Goal: Information Seeking & Learning: Find specific fact

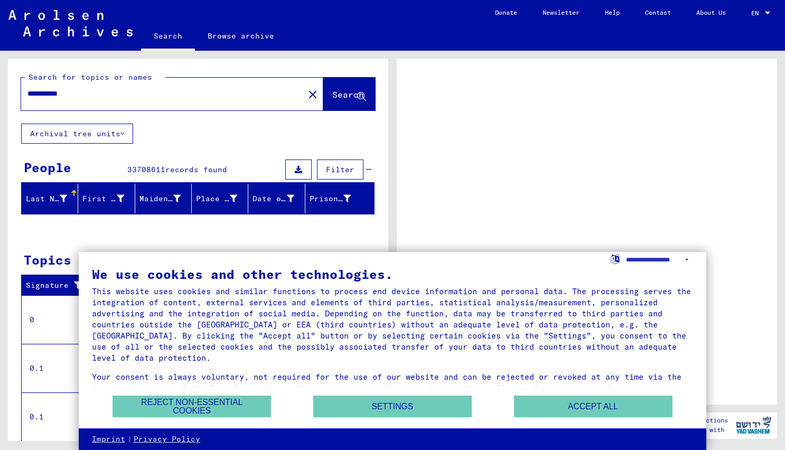
click at [194, 87] on div "**********" at bounding box center [159, 94] width 277 height 24
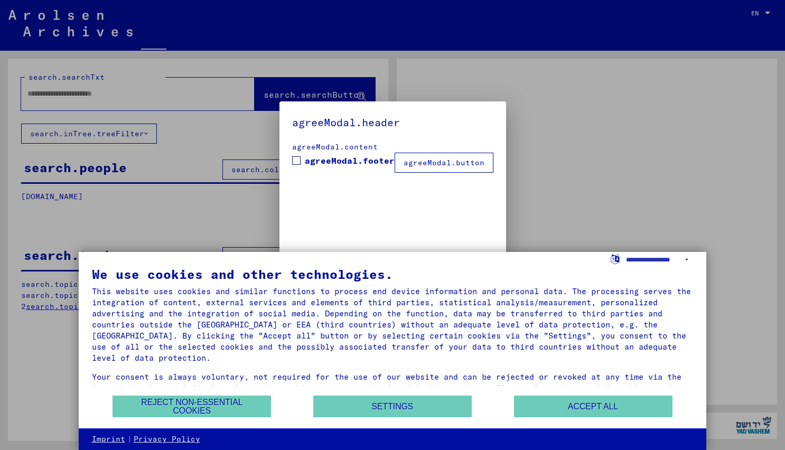
type input "**********"
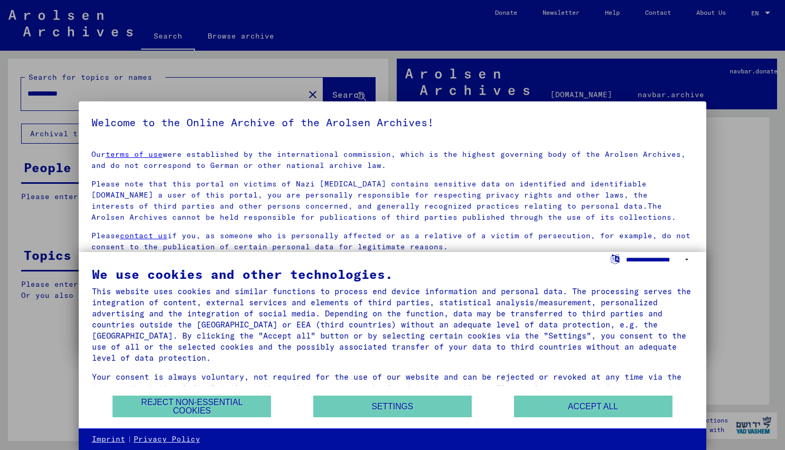
click at [669, 258] on select "**********" at bounding box center [659, 259] width 67 height 15
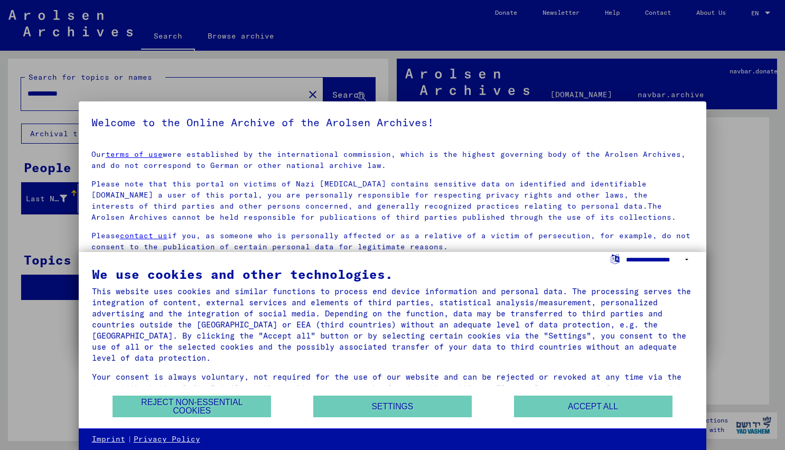
select select "*****"
click at [626, 252] on select "**********" at bounding box center [659, 259] width 67 height 15
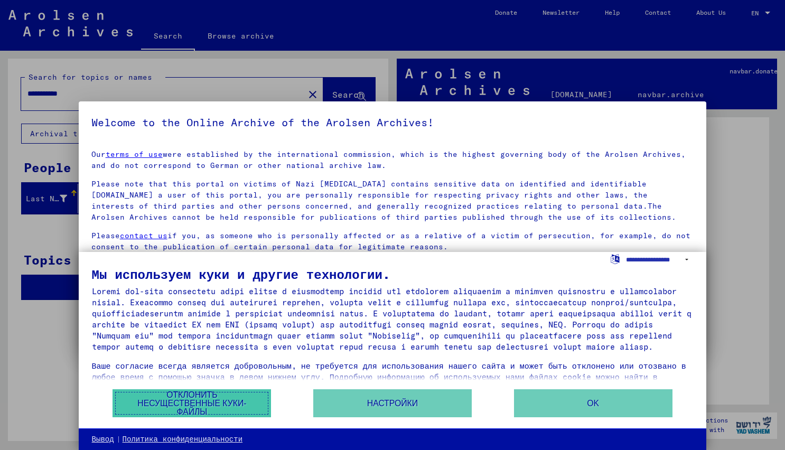
click at [214, 401] on button "Отклонить несущественные куки-файлы" at bounding box center [192, 403] width 158 height 28
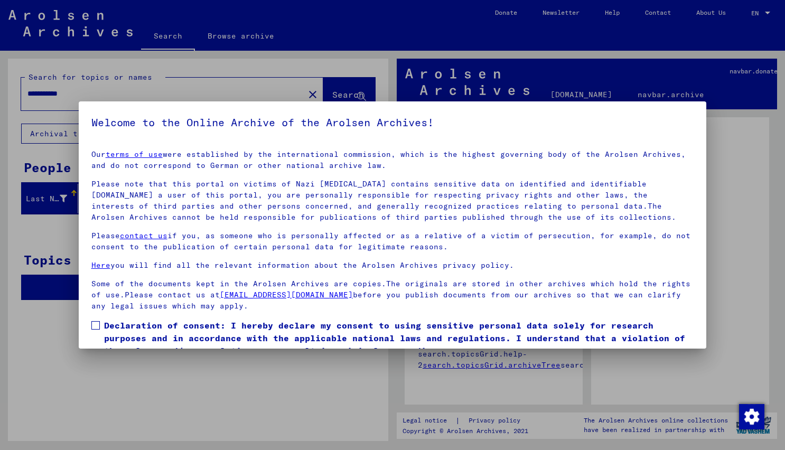
scroll to position [46, 0]
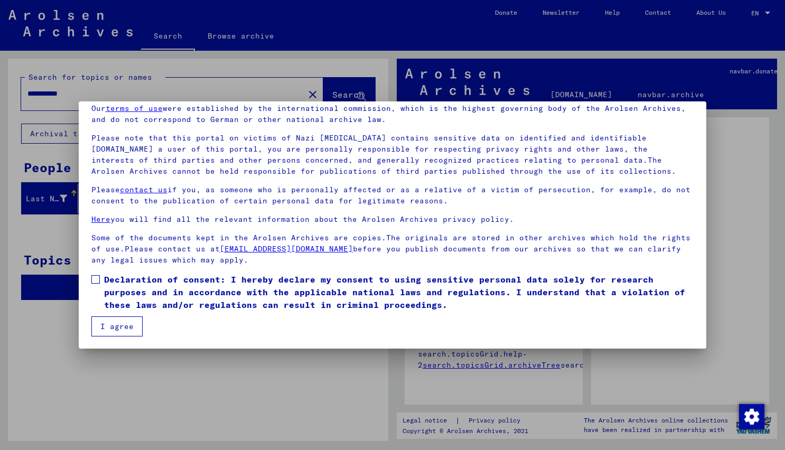
click at [98, 320] on button "I agree" at bounding box center [116, 326] width 51 height 20
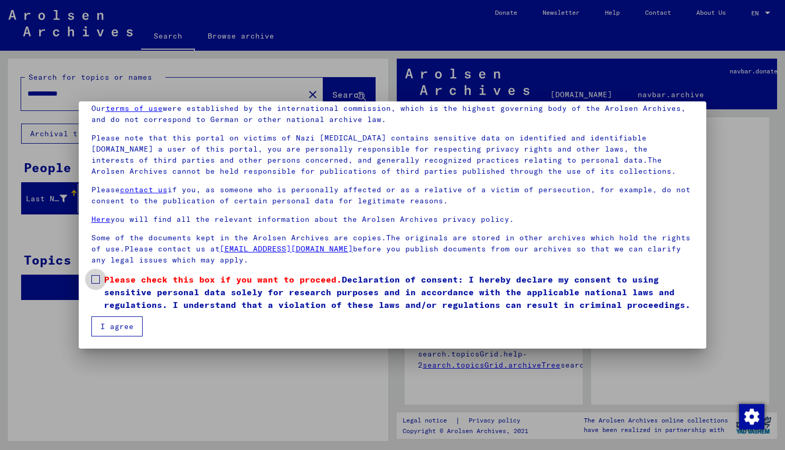
click at [97, 279] on span at bounding box center [95, 279] width 8 height 8
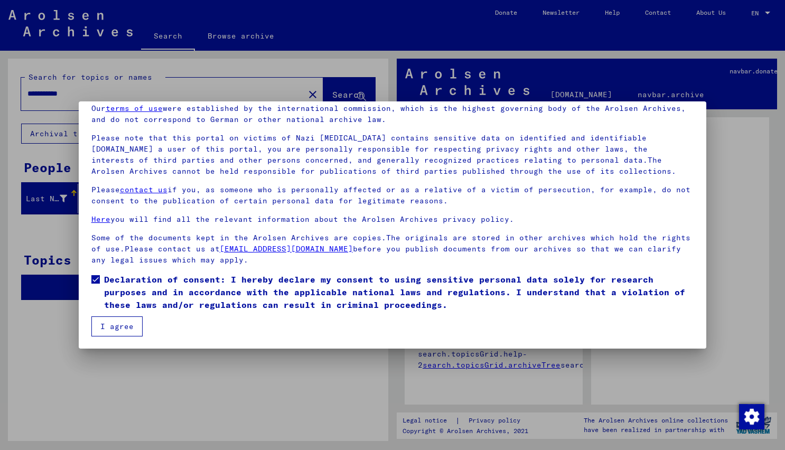
click at [99, 323] on button "I agree" at bounding box center [116, 326] width 51 height 20
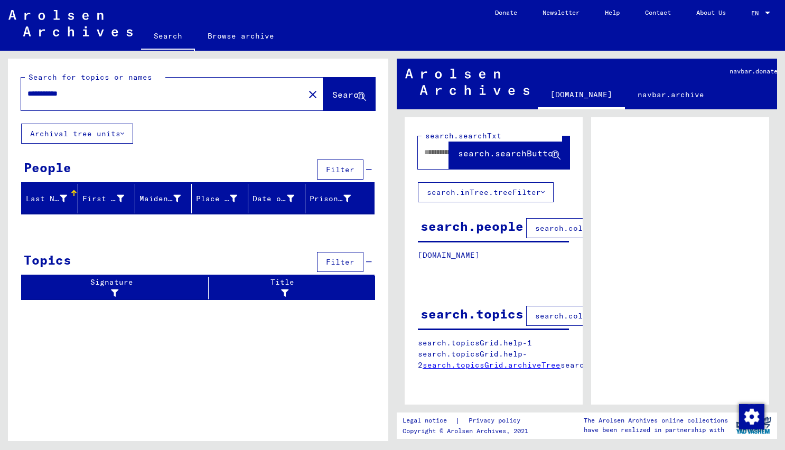
click at [195, 98] on input "**********" at bounding box center [162, 93] width 270 height 11
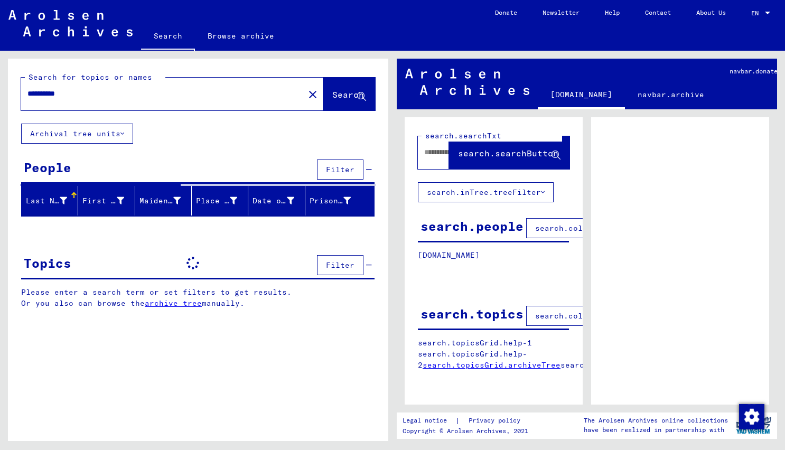
click at [33, 95] on input "**********" at bounding box center [162, 93] width 270 height 11
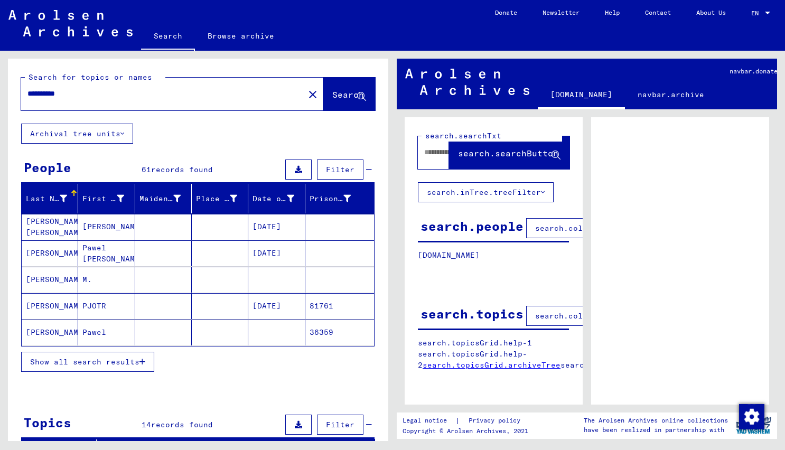
click at [181, 170] on span "records found" at bounding box center [182, 170] width 62 height 10
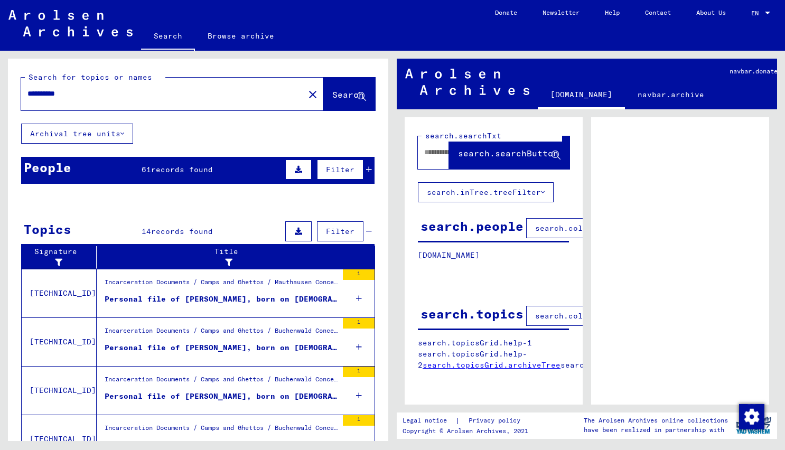
click at [179, 169] on span "records found" at bounding box center [182, 170] width 62 height 10
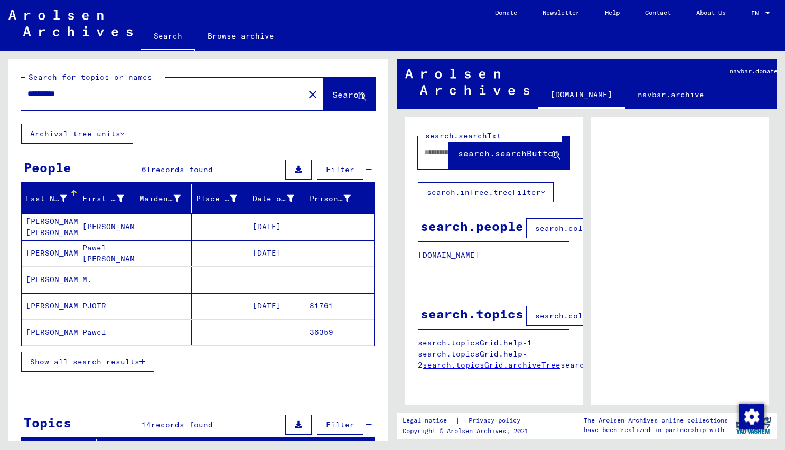
click at [75, 364] on span "Show all search results" at bounding box center [84, 362] width 109 height 10
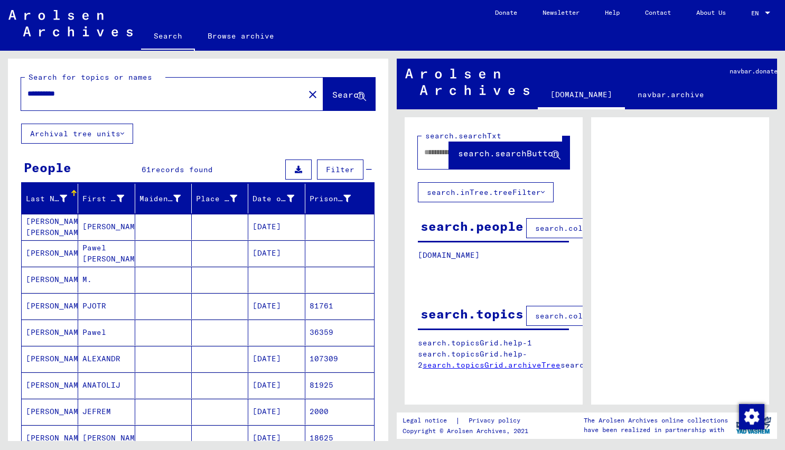
click at [124, 98] on input "**********" at bounding box center [162, 93] width 270 height 11
type input "*****"
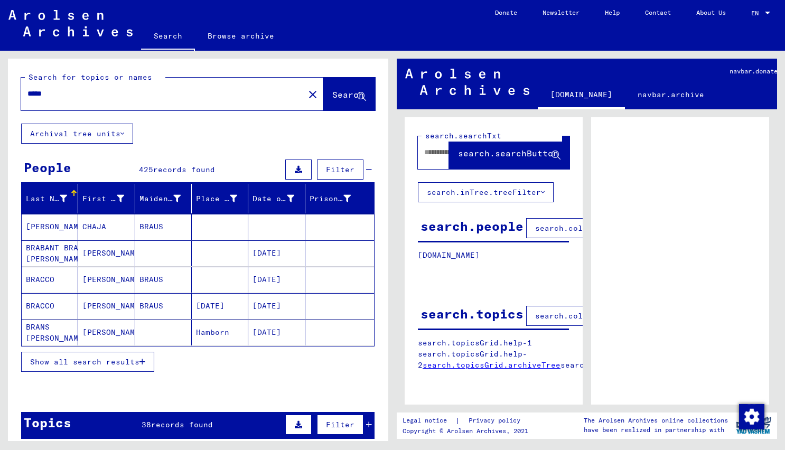
click at [144, 366] on button "Show all search results" at bounding box center [87, 362] width 133 height 20
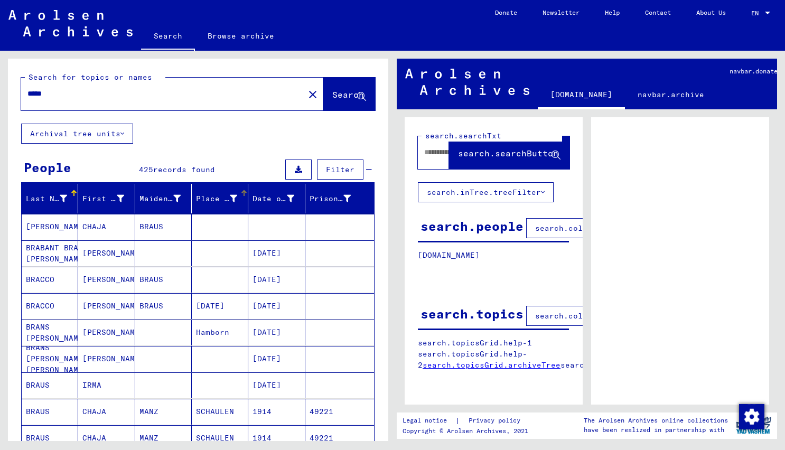
click at [231, 197] on icon at bounding box center [233, 198] width 7 height 7
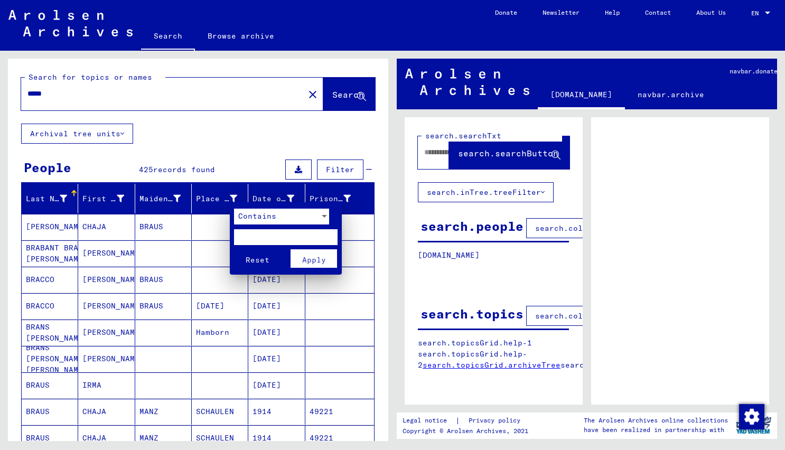
click at [273, 219] on span "Contains" at bounding box center [257, 216] width 38 height 10
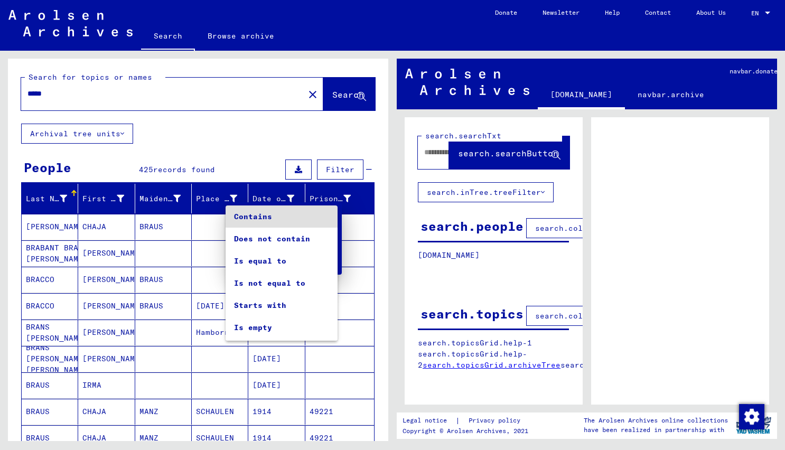
click at [298, 220] on span "Contains" at bounding box center [281, 216] width 95 height 22
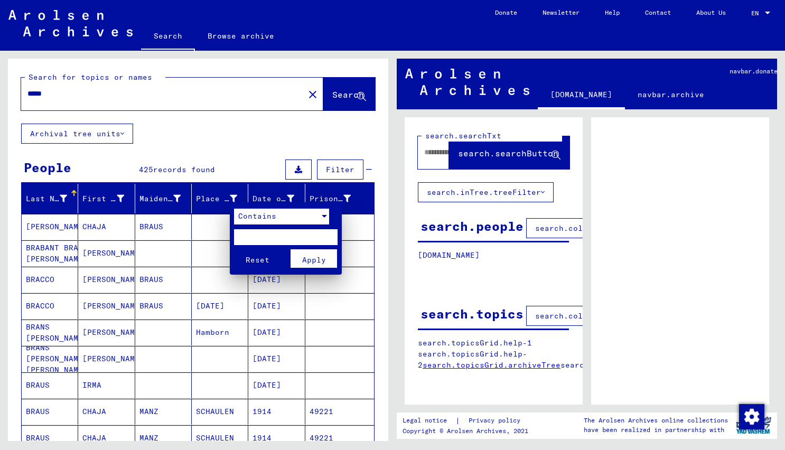
click at [274, 238] on input "text" at bounding box center [286, 237] width 104 height 16
type input "****"
click button "Reset" at bounding box center [257, 258] width 46 height 18
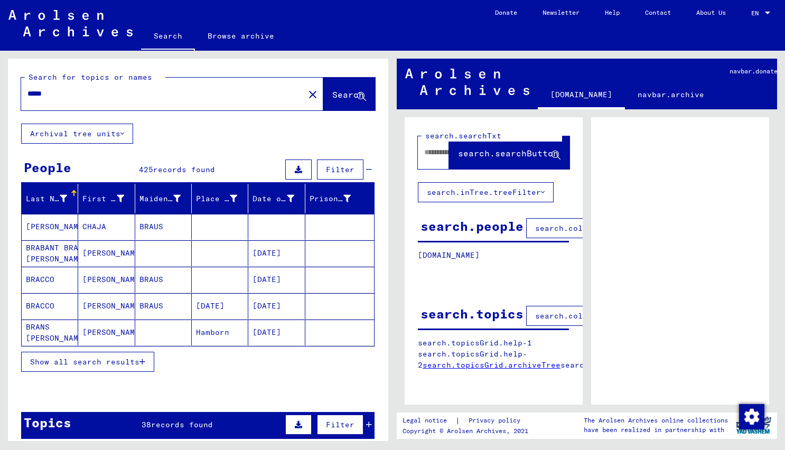
click at [123, 360] on span "Show all search results" at bounding box center [84, 362] width 109 height 10
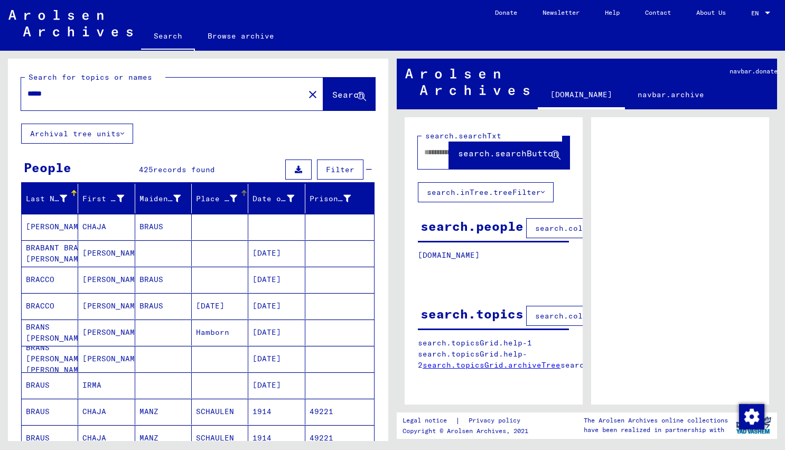
click at [205, 198] on div "Place of Birth" at bounding box center [216, 198] width 41 height 11
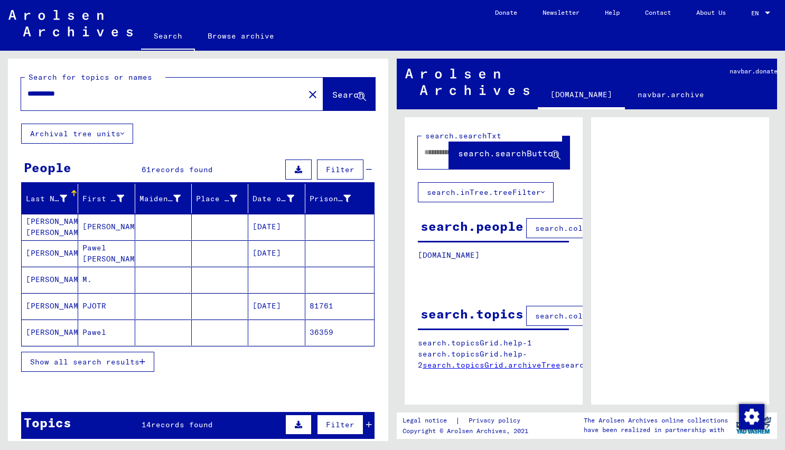
click at [92, 96] on input "**********" at bounding box center [162, 93] width 270 height 11
type input "*****"
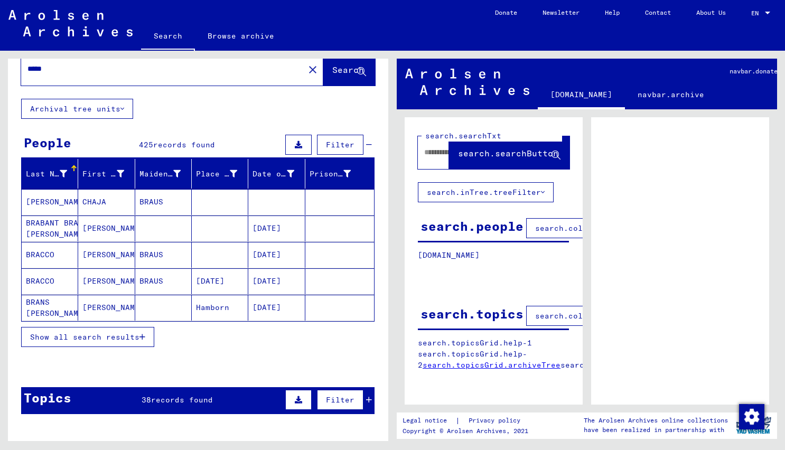
scroll to position [31, 0]
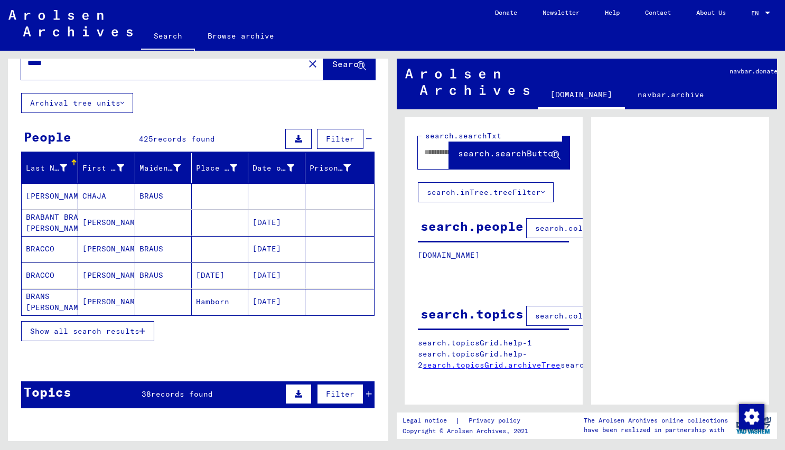
click at [106, 333] on span "Show all search results" at bounding box center [84, 331] width 109 height 10
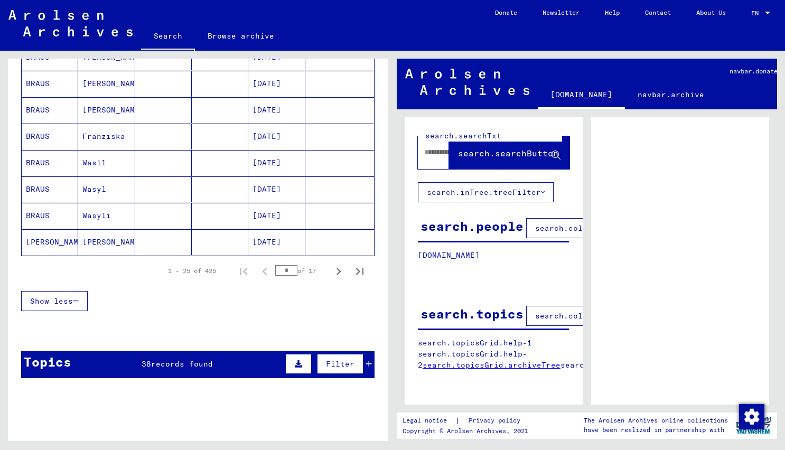
scroll to position [548, 0]
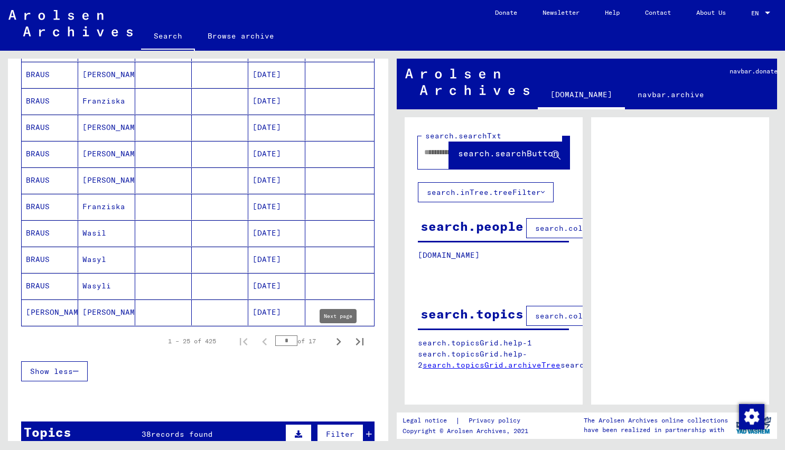
click at [338, 341] on icon "Next page" at bounding box center [338, 341] width 15 height 15
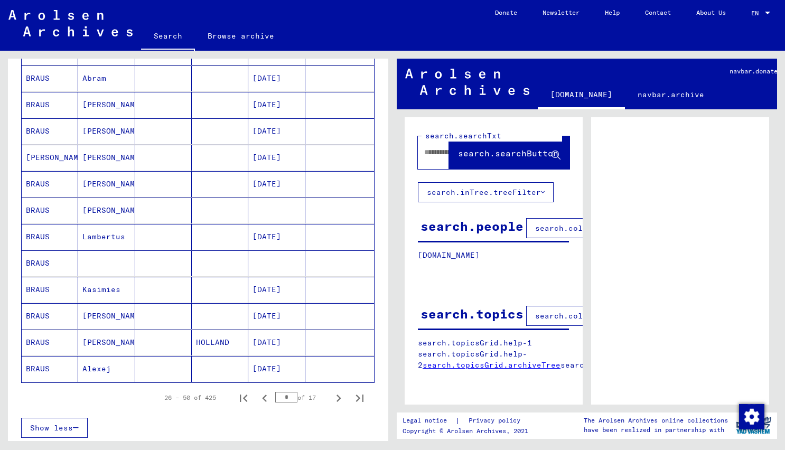
scroll to position [493, 0]
click at [339, 402] on icon "Next page" at bounding box center [338, 396] width 15 height 15
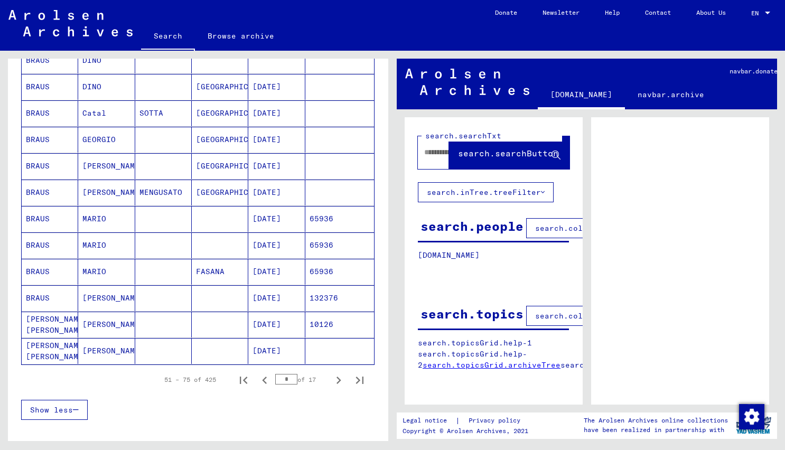
scroll to position [509, 0]
click at [343, 385] on icon "Next page" at bounding box center [338, 380] width 15 height 15
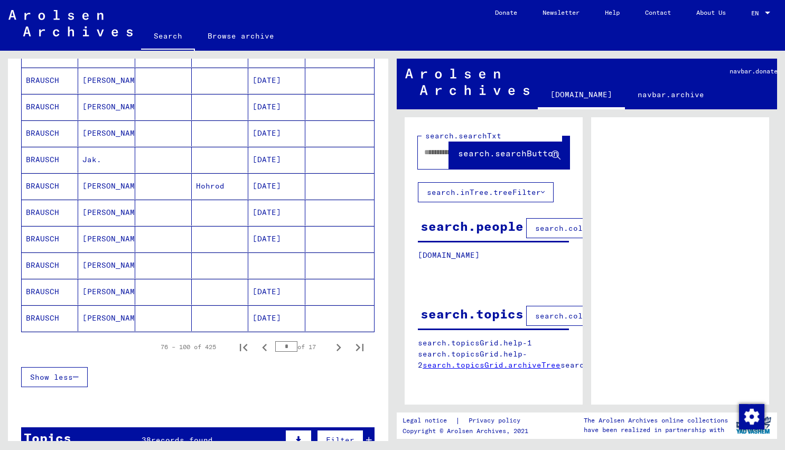
scroll to position [544, 0]
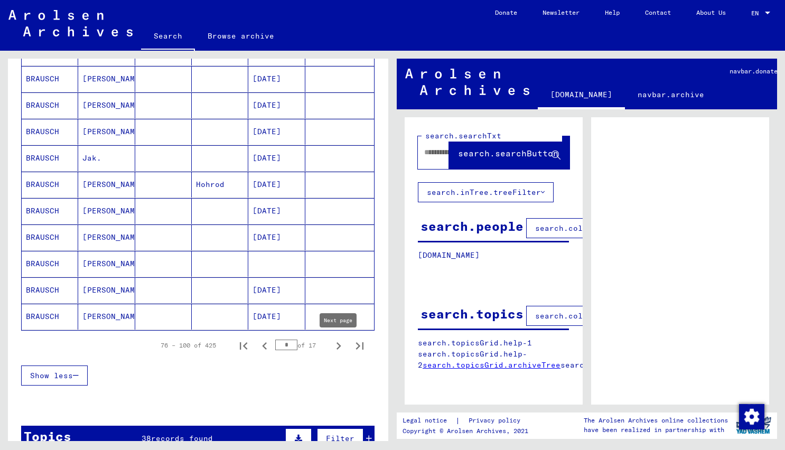
click at [333, 348] on icon "Next page" at bounding box center [338, 346] width 15 height 15
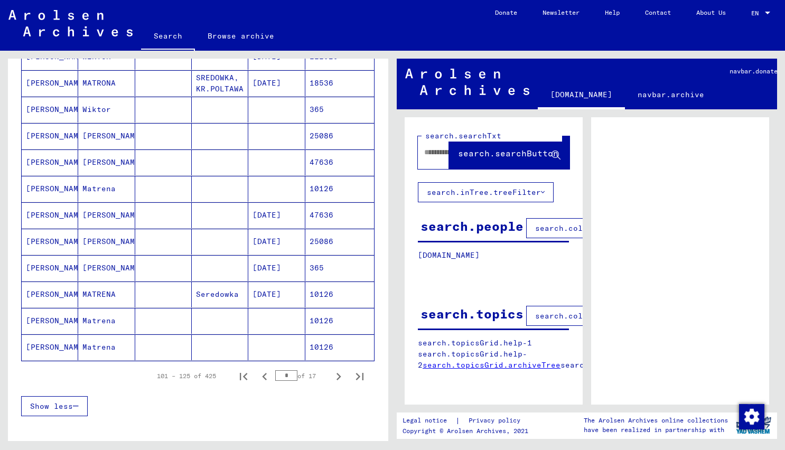
scroll to position [515, 0]
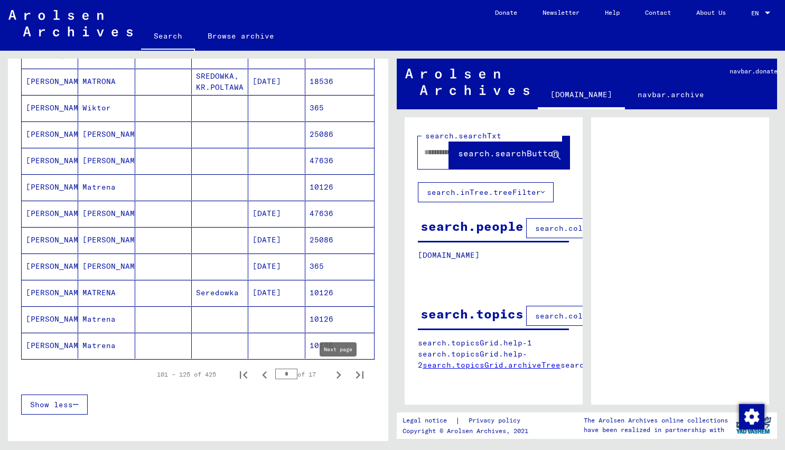
click at [342, 374] on icon "Next page" at bounding box center [338, 375] width 15 height 15
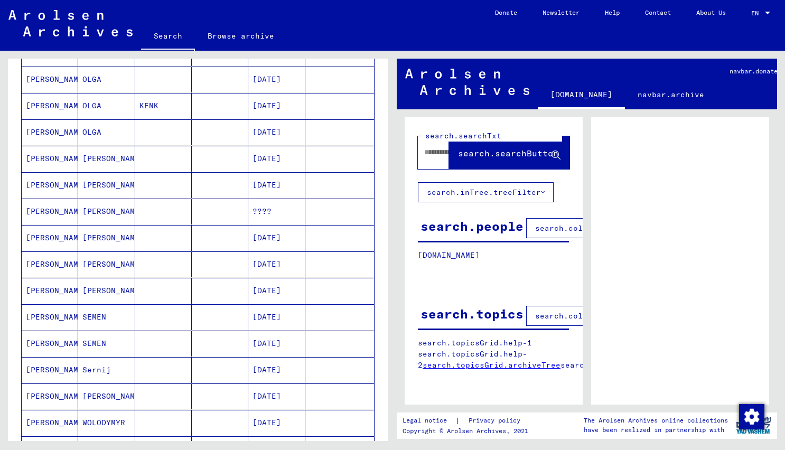
scroll to position [469, 0]
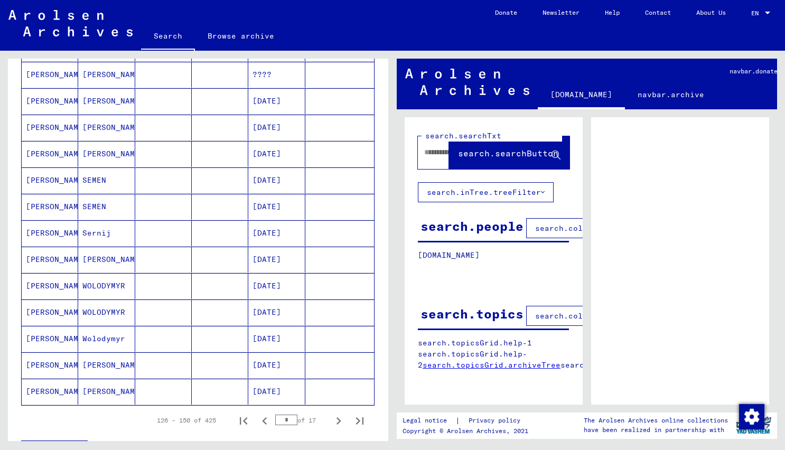
click at [336, 423] on icon "Next page" at bounding box center [338, 421] width 15 height 15
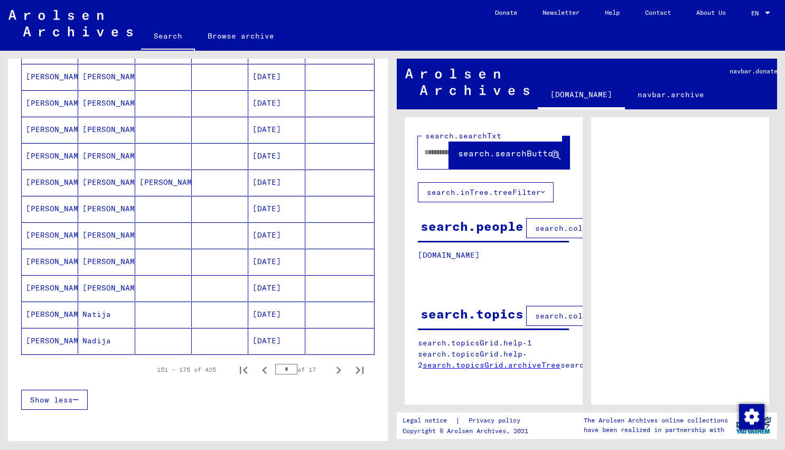
scroll to position [525, 0]
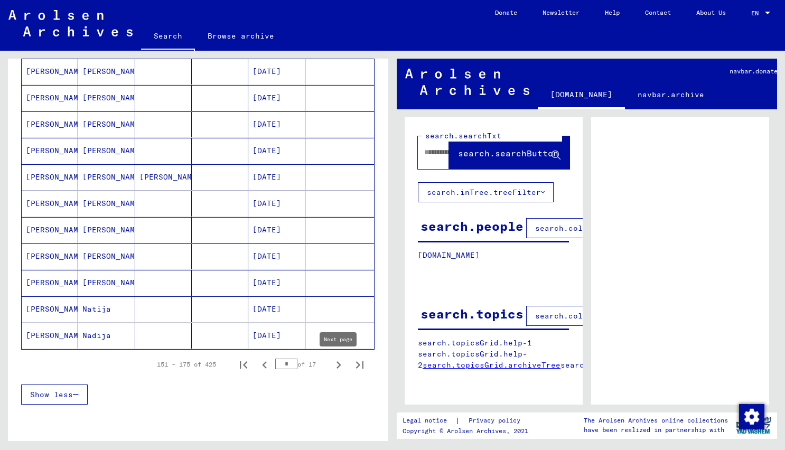
click at [339, 362] on icon "Next page" at bounding box center [338, 365] width 15 height 15
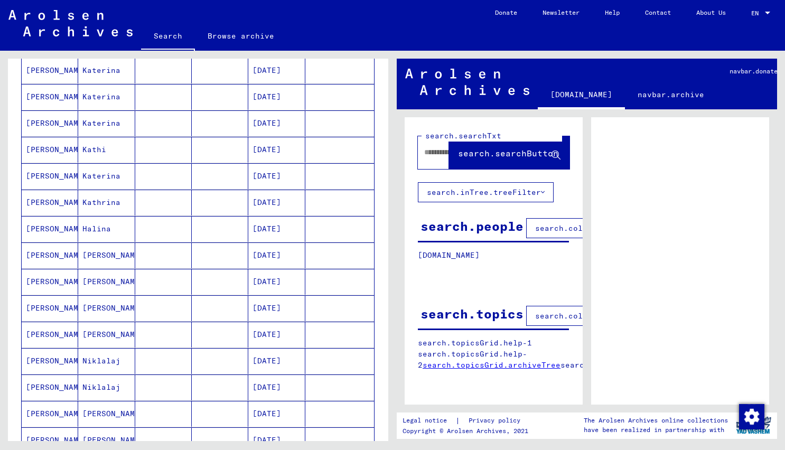
scroll to position [487, 0]
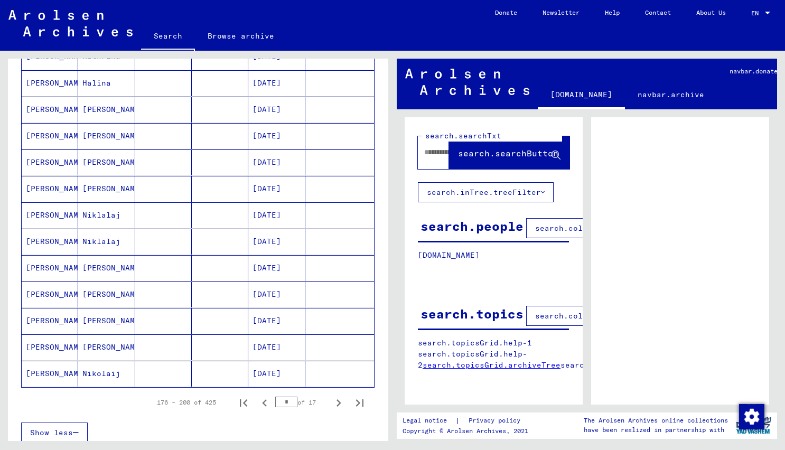
click at [337, 404] on icon "Next page" at bounding box center [338, 403] width 15 height 15
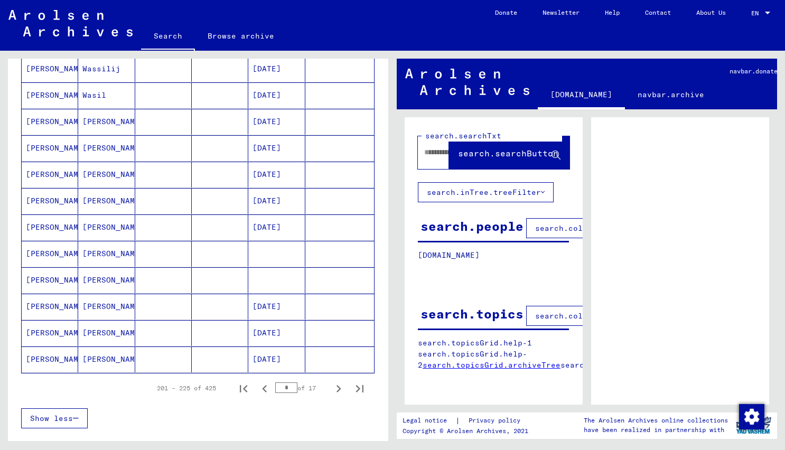
scroll to position [503, 0]
click at [344, 388] on icon "Next page" at bounding box center [338, 387] width 15 height 15
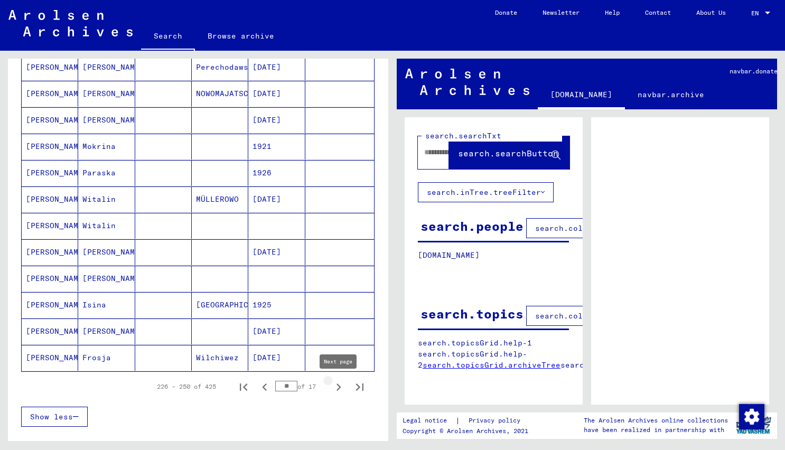
click at [342, 388] on icon "Next page" at bounding box center [338, 387] width 15 height 15
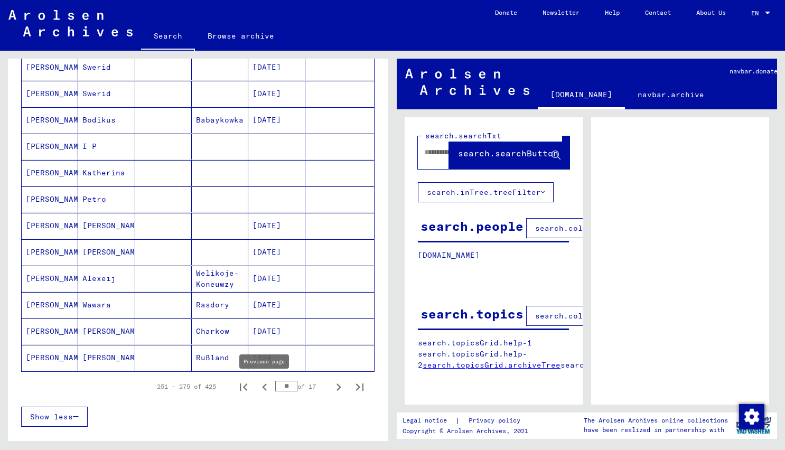
click at [266, 388] on icon "Previous page" at bounding box center [264, 387] width 15 height 15
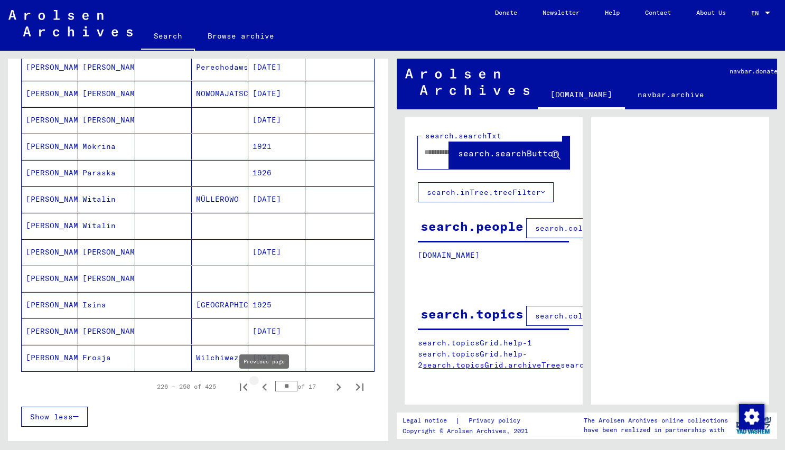
type input "**"
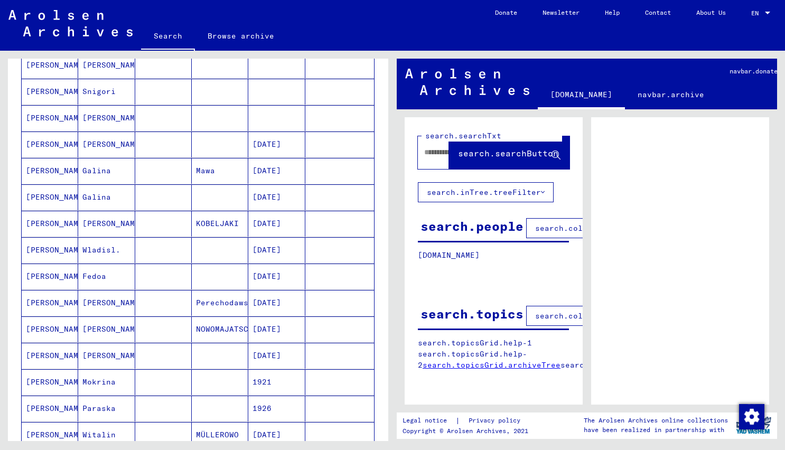
scroll to position [268, 0]
click at [86, 303] on mat-cell "[PERSON_NAME]" at bounding box center [106, 302] width 57 height 26
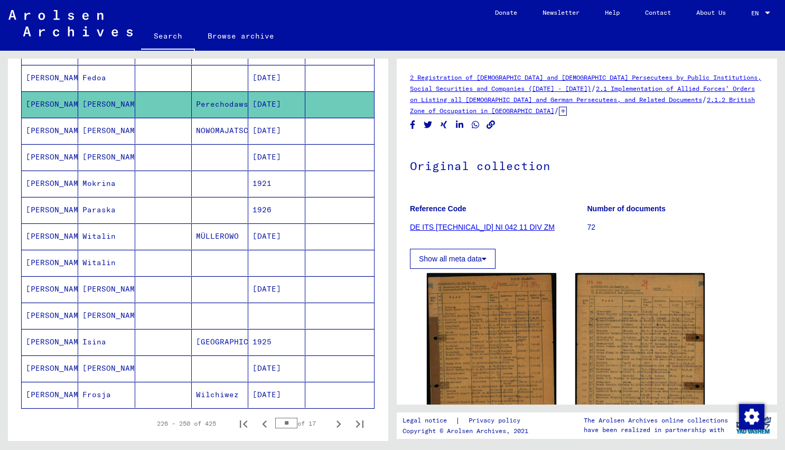
scroll to position [463, 0]
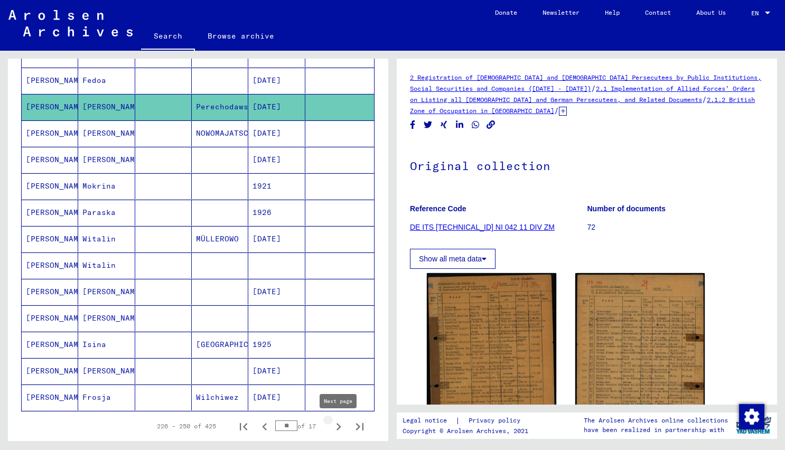
click at [340, 427] on icon "Next page" at bounding box center [338, 426] width 5 height 7
type input "**"
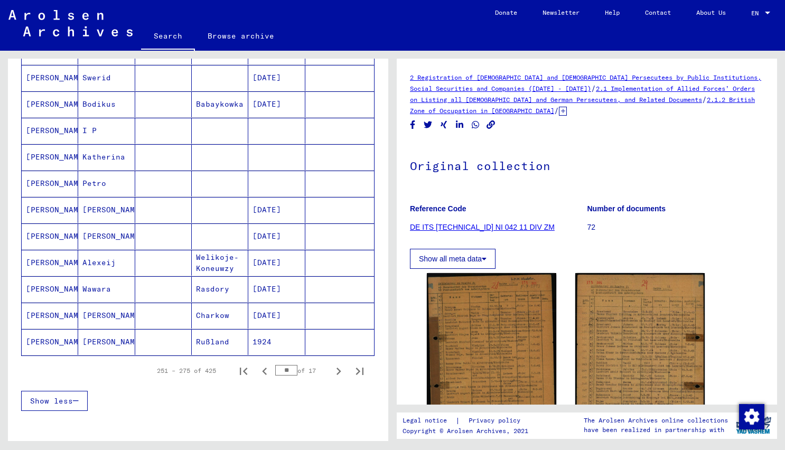
scroll to position [517, 0]
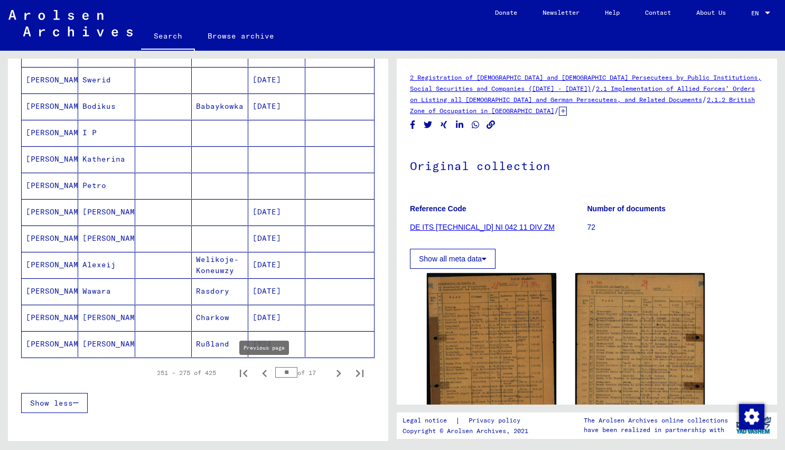
click at [266, 373] on icon "Previous page" at bounding box center [264, 373] width 15 height 15
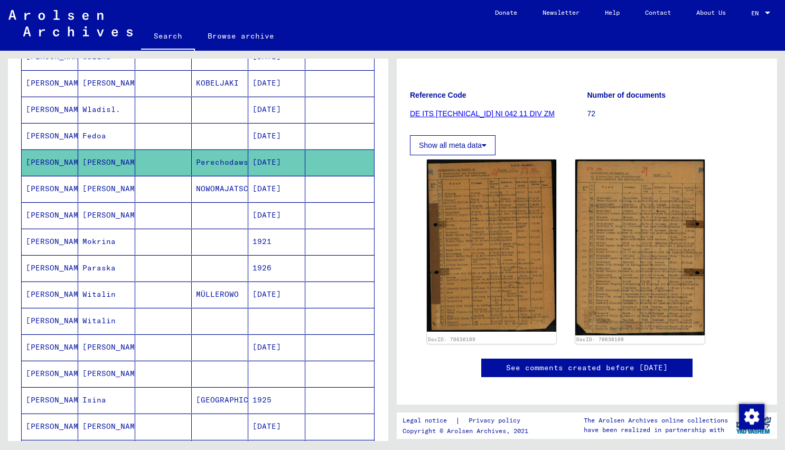
scroll to position [115, 0]
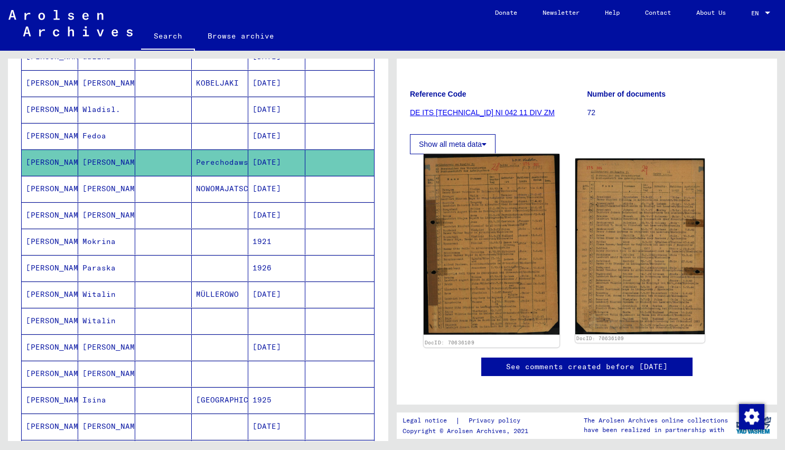
click at [497, 268] on img at bounding box center [492, 244] width 136 height 181
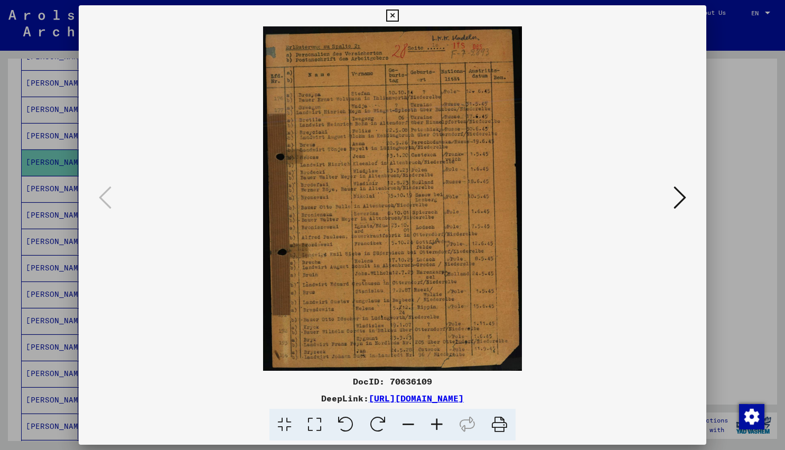
click at [673, 202] on icon at bounding box center [679, 197] width 13 height 25
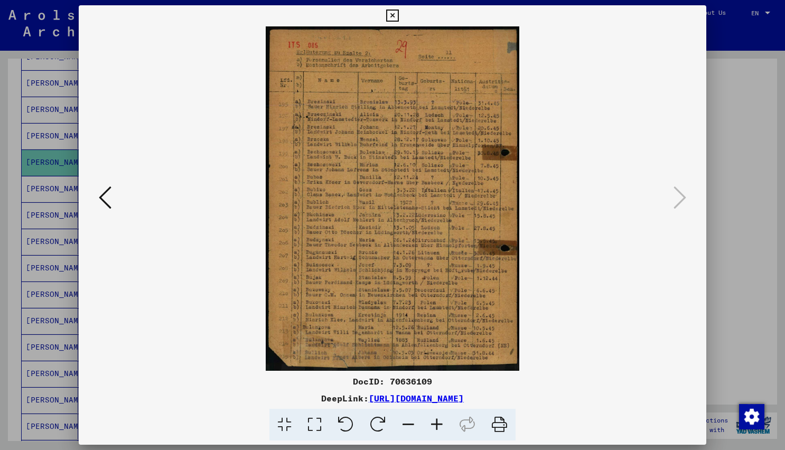
click at [109, 194] on icon at bounding box center [105, 197] width 13 height 25
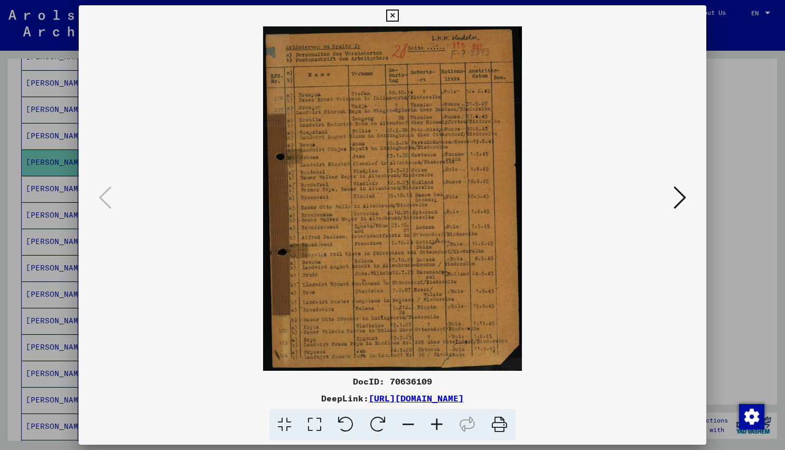
click at [750, 107] on div at bounding box center [392, 225] width 785 height 450
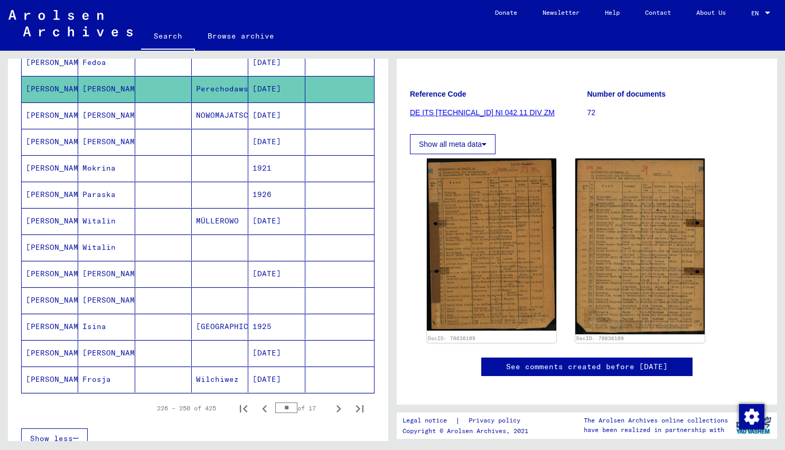
scroll to position [485, 0]
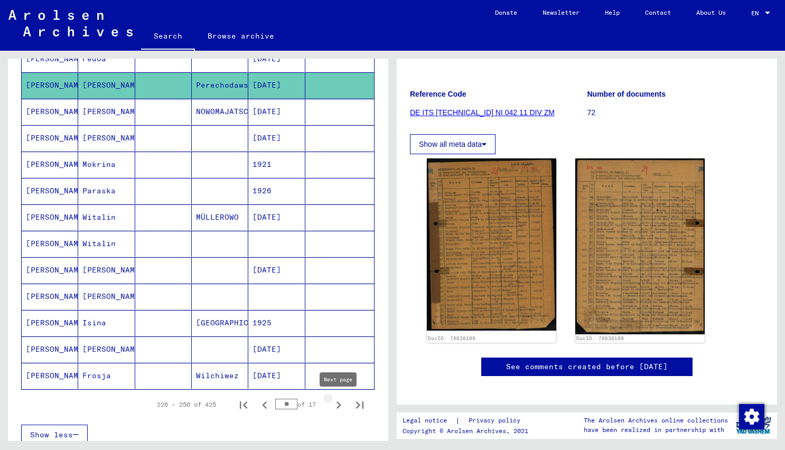
click at [339, 405] on icon "Next page" at bounding box center [338, 405] width 15 height 15
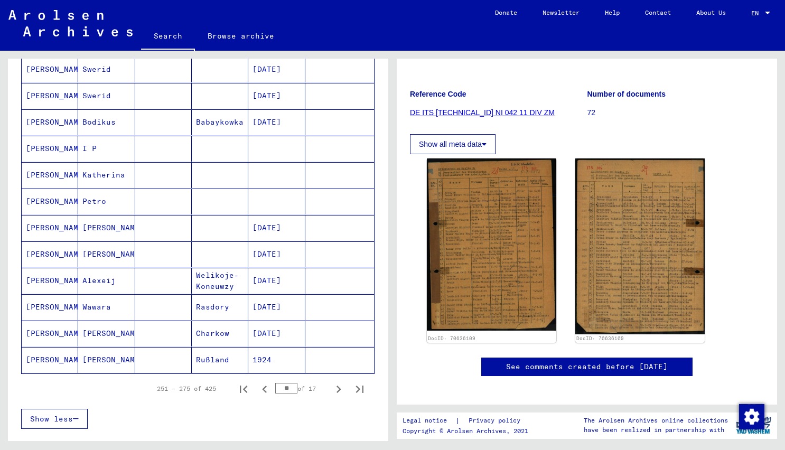
scroll to position [508, 0]
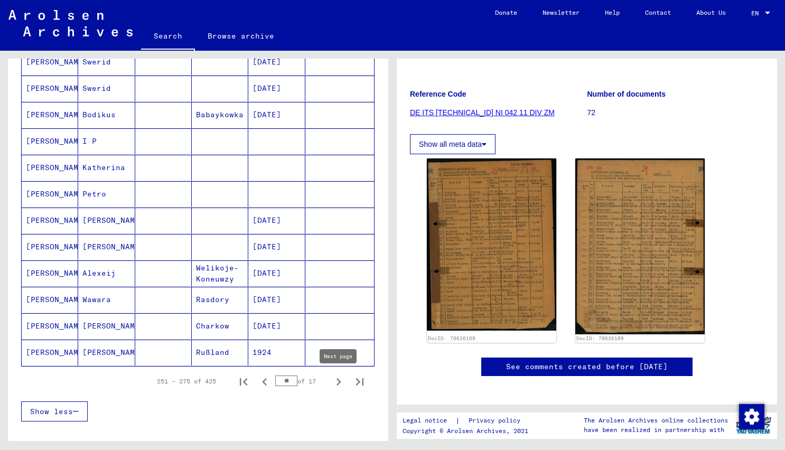
click at [339, 381] on icon "Next page" at bounding box center [338, 382] width 15 height 15
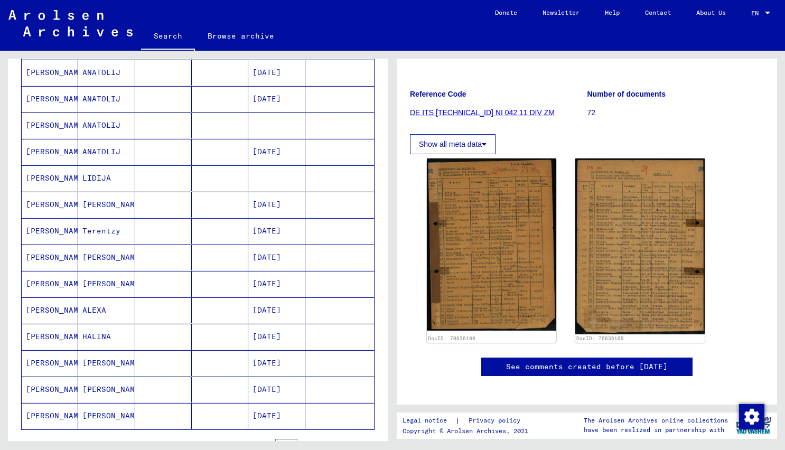
scroll to position [492, 0]
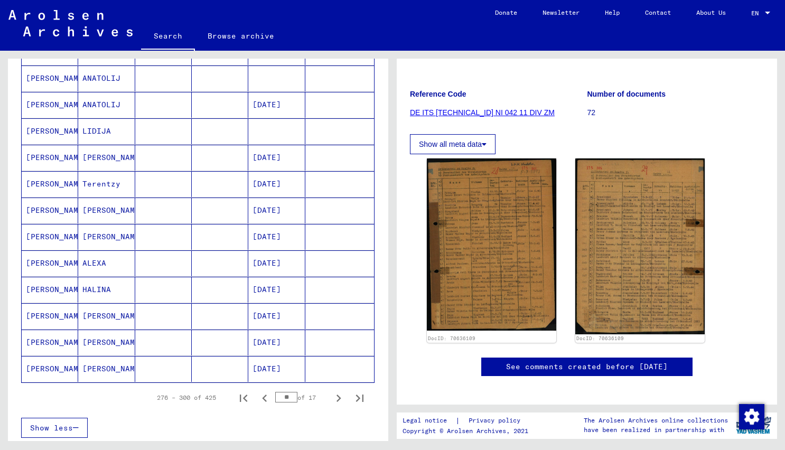
click at [338, 396] on icon "Next page" at bounding box center [338, 398] width 5 height 7
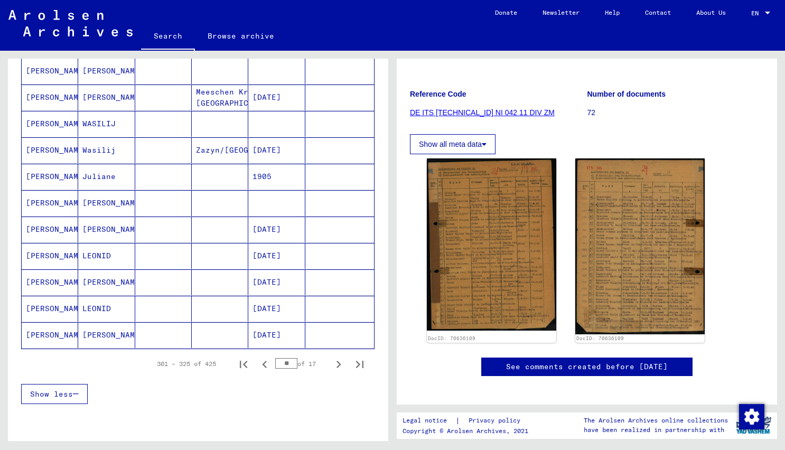
scroll to position [529, 0]
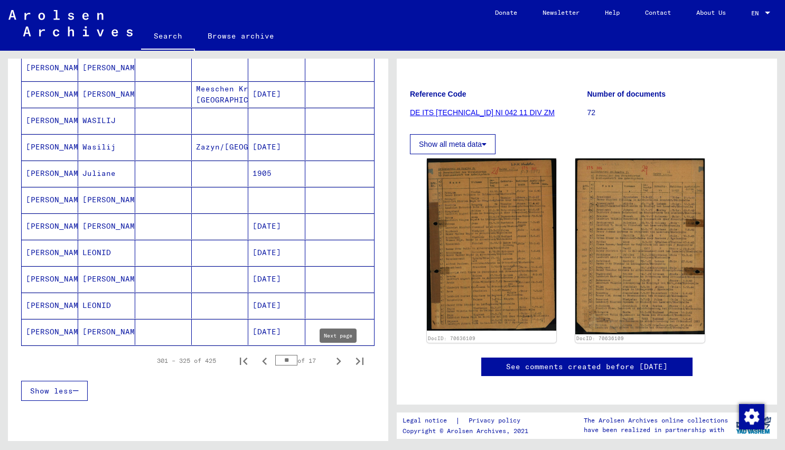
click at [339, 360] on icon "Next page" at bounding box center [338, 361] width 5 height 7
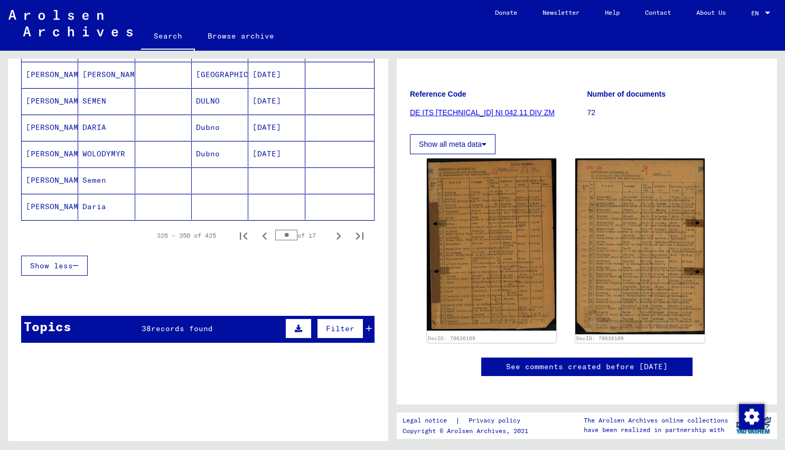
scroll to position [653, 0]
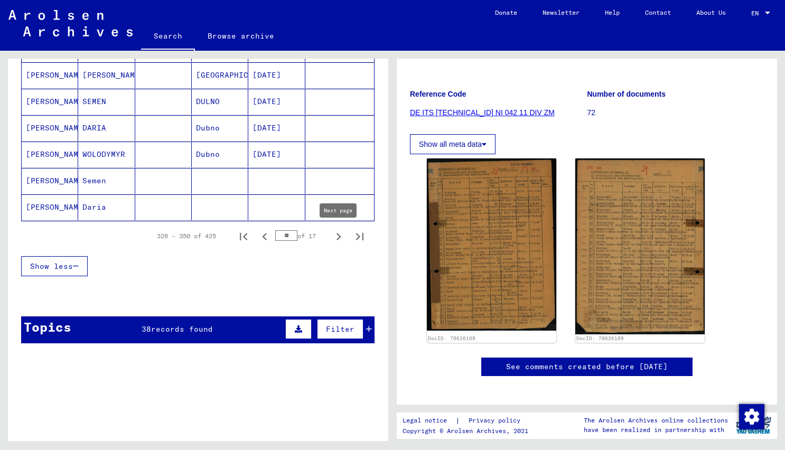
click at [337, 236] on icon "Next page" at bounding box center [338, 236] width 15 height 15
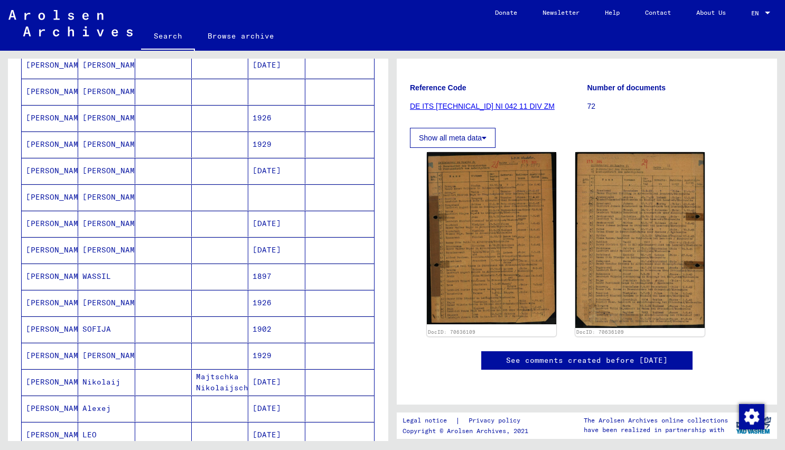
scroll to position [501, 0]
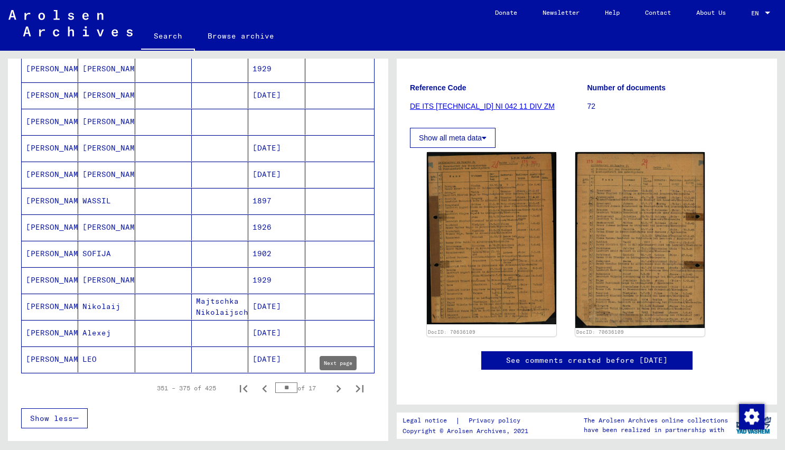
click at [352, 310] on mat-cell at bounding box center [339, 307] width 69 height 26
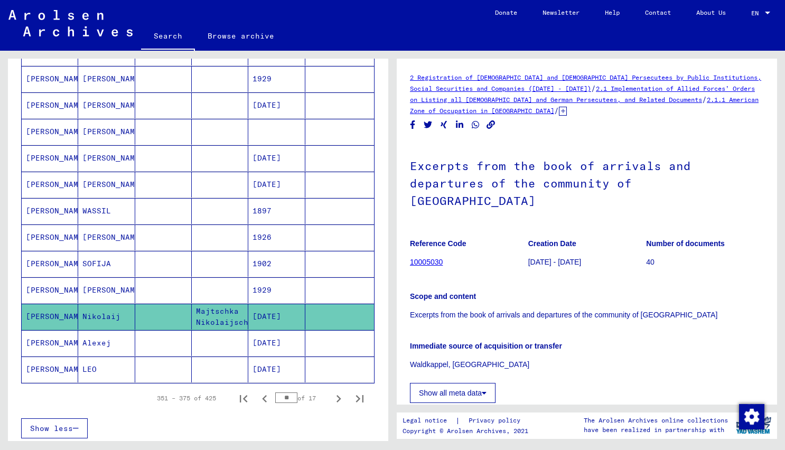
scroll to position [490, 0]
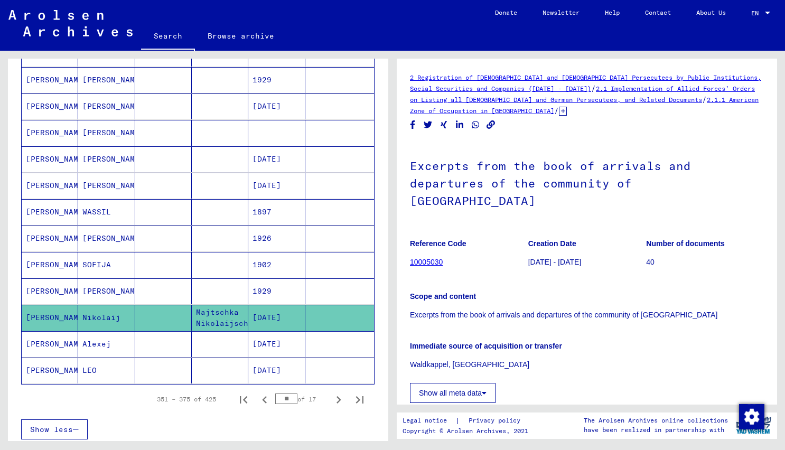
click at [324, 414] on div "Show less" at bounding box center [197, 429] width 353 height 31
click at [340, 398] on icon "Next page" at bounding box center [338, 399] width 15 height 15
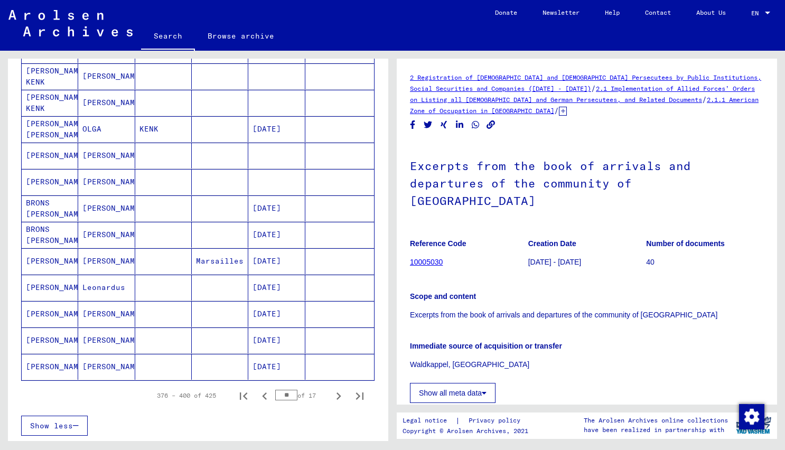
scroll to position [493, 0]
click at [334, 395] on icon "Next page" at bounding box center [338, 396] width 15 height 15
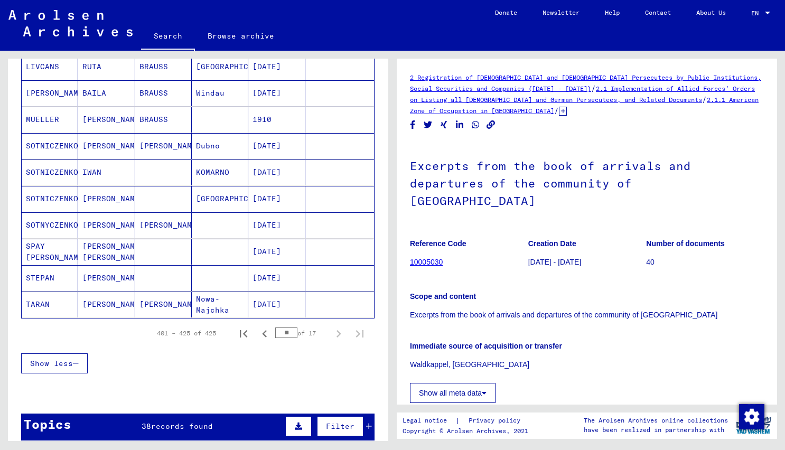
scroll to position [557, 0]
click at [261, 334] on icon "Previous page" at bounding box center [264, 333] width 15 height 15
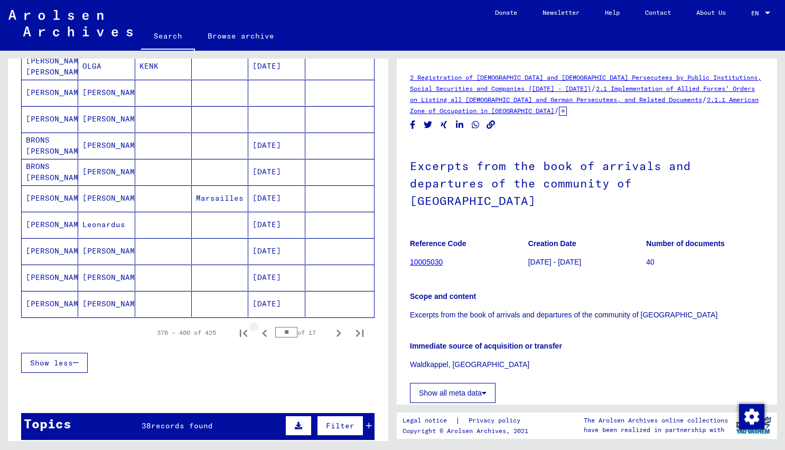
click at [261, 334] on icon "Previous page" at bounding box center [264, 333] width 15 height 15
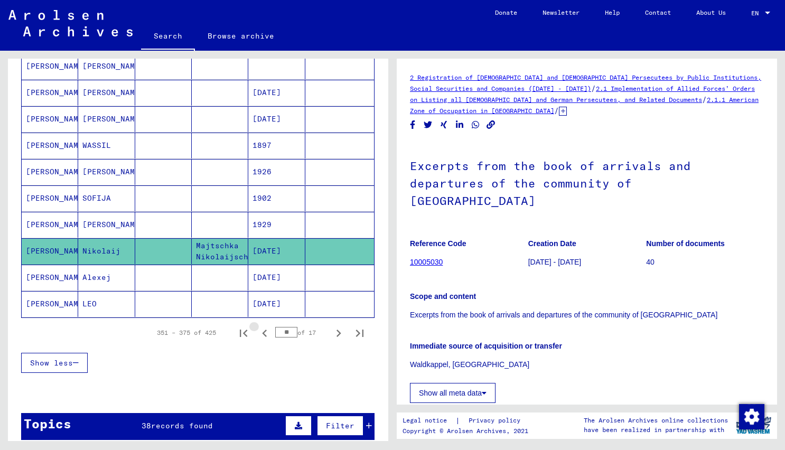
click at [261, 334] on icon "Previous page" at bounding box center [264, 333] width 15 height 15
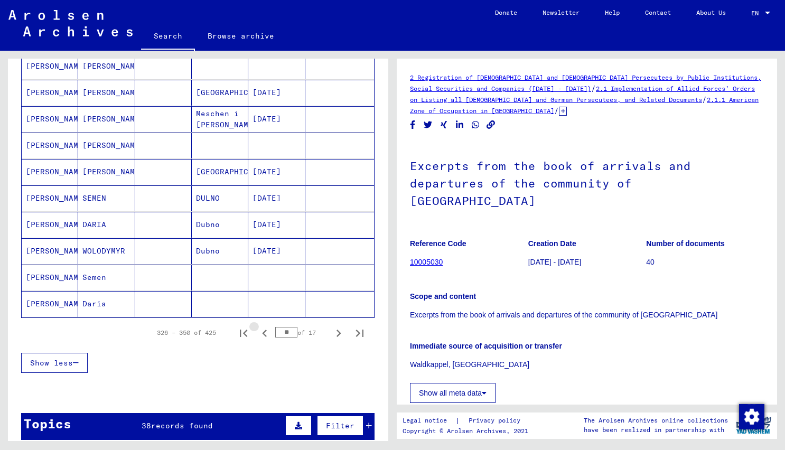
click at [261, 334] on icon "Previous page" at bounding box center [264, 333] width 15 height 15
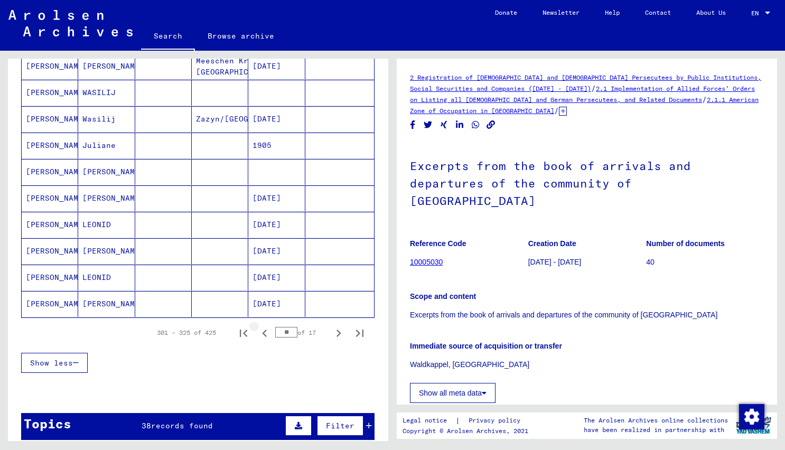
click at [261, 334] on icon "Previous page" at bounding box center [264, 333] width 15 height 15
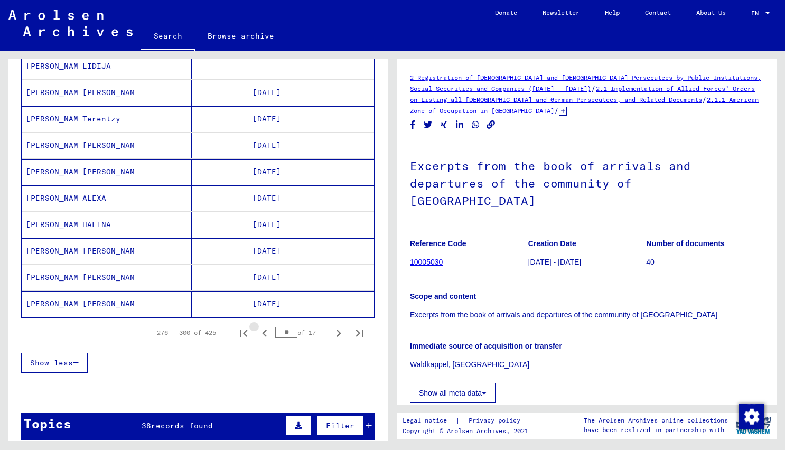
click at [261, 334] on icon "Previous page" at bounding box center [264, 333] width 15 height 15
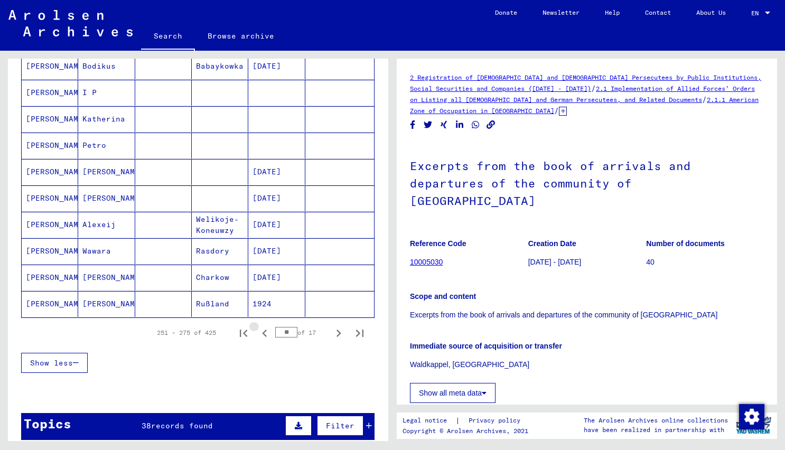
click at [261, 334] on icon "Previous page" at bounding box center [264, 333] width 15 height 15
type input "**"
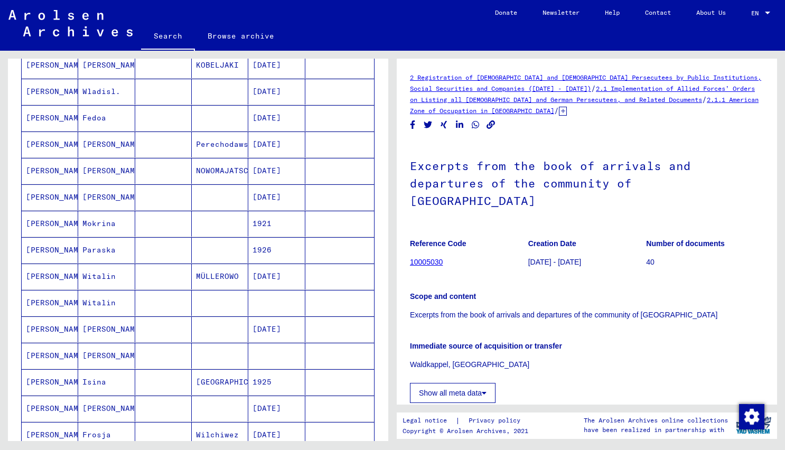
scroll to position [423, 0]
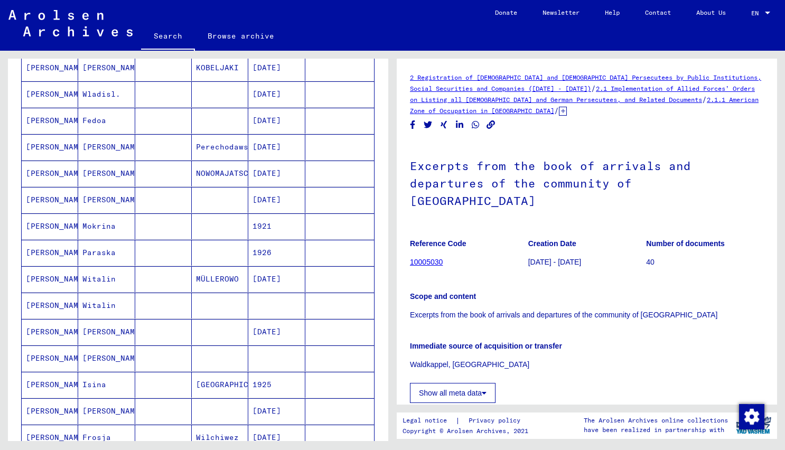
click at [172, 147] on mat-cell at bounding box center [163, 147] width 57 height 26
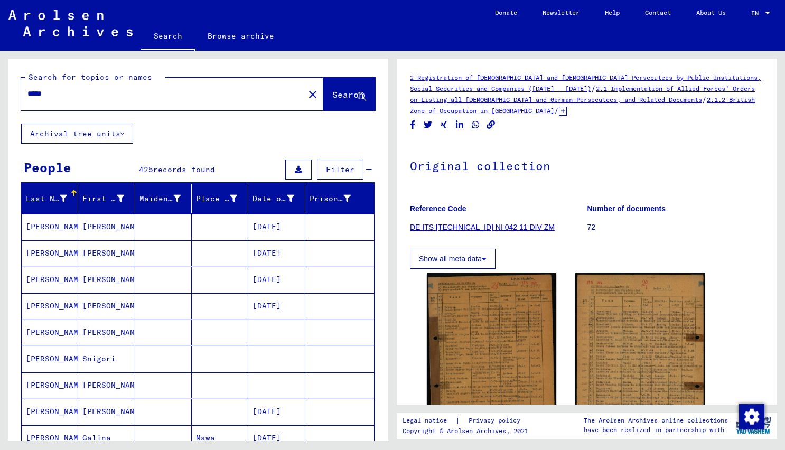
click at [206, 102] on div "*****" at bounding box center [159, 94] width 277 height 24
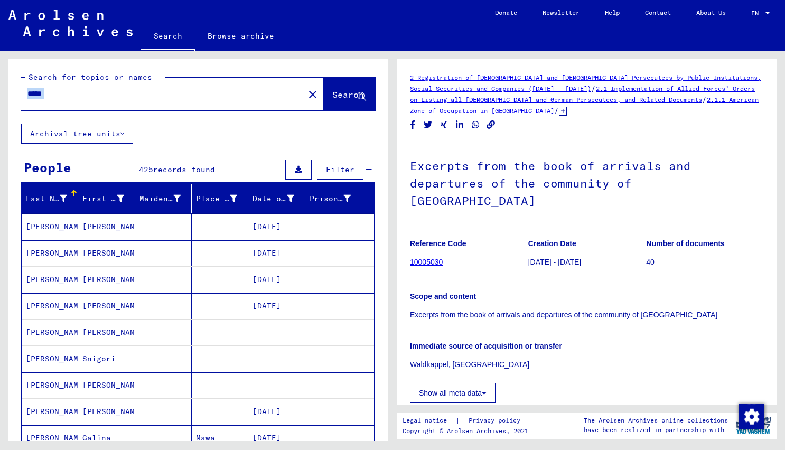
click at [136, 99] on div "*****" at bounding box center [159, 94] width 277 height 24
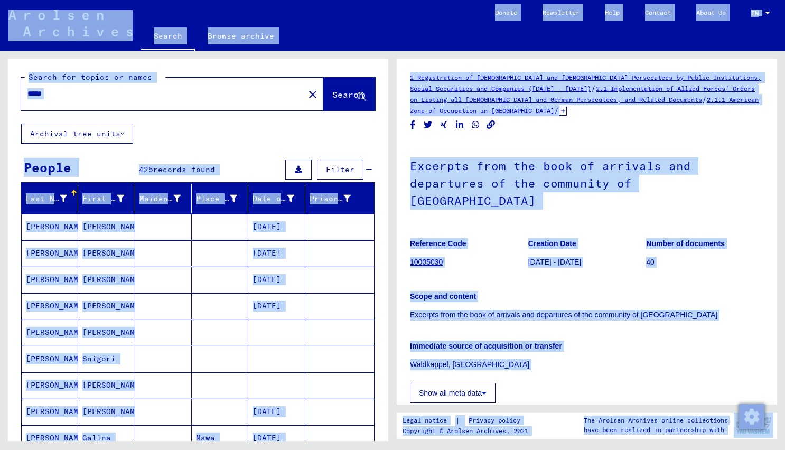
click at [136, 99] on div "*****" at bounding box center [159, 94] width 277 height 24
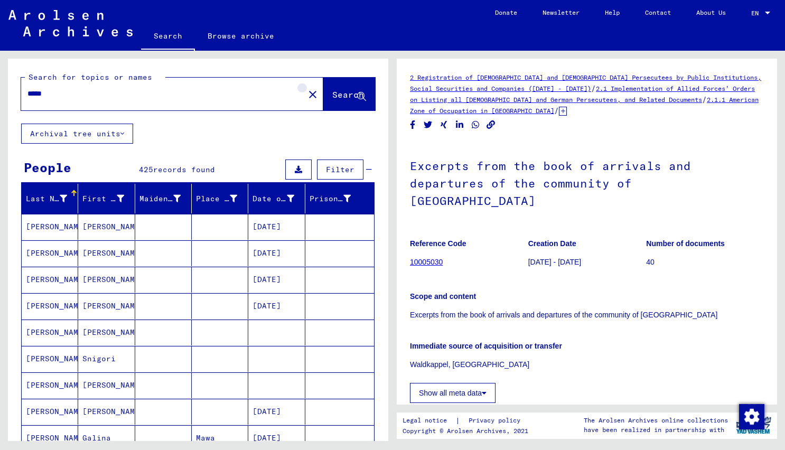
click at [306, 95] on mat-icon "close" at bounding box center [312, 94] width 13 height 13
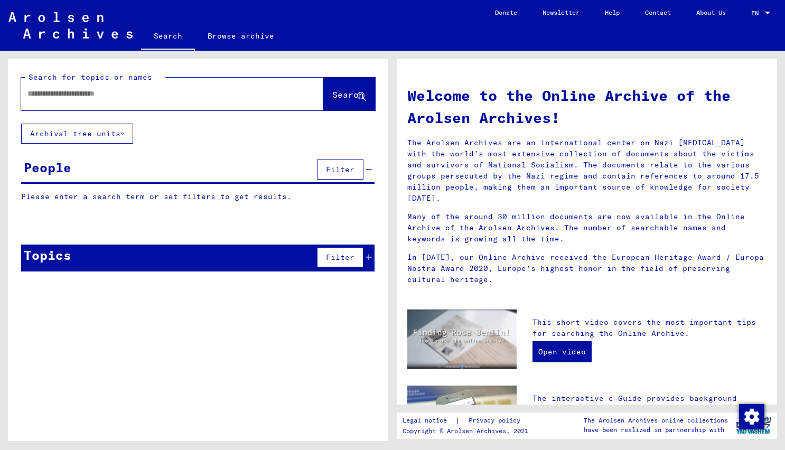
click at [240, 92] on input "text" at bounding box center [159, 93] width 264 height 11
type input "**********"
type input "*****"
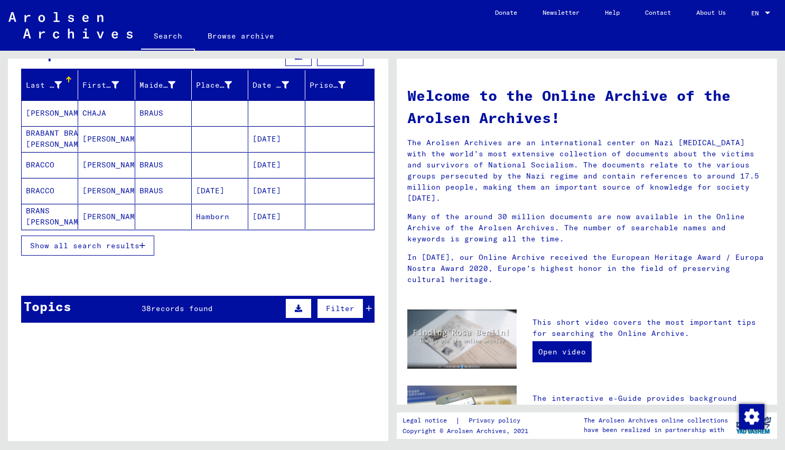
scroll to position [172, 0]
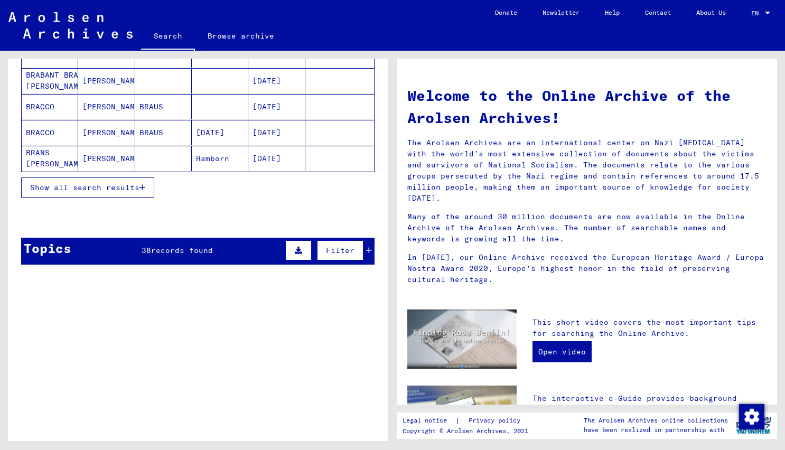
click at [265, 249] on div "Topics 38 records found Filter" at bounding box center [197, 251] width 353 height 27
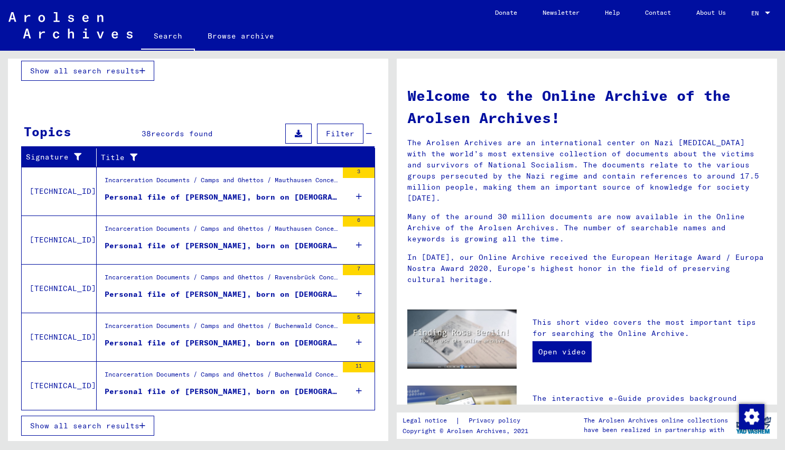
scroll to position [288, 0]
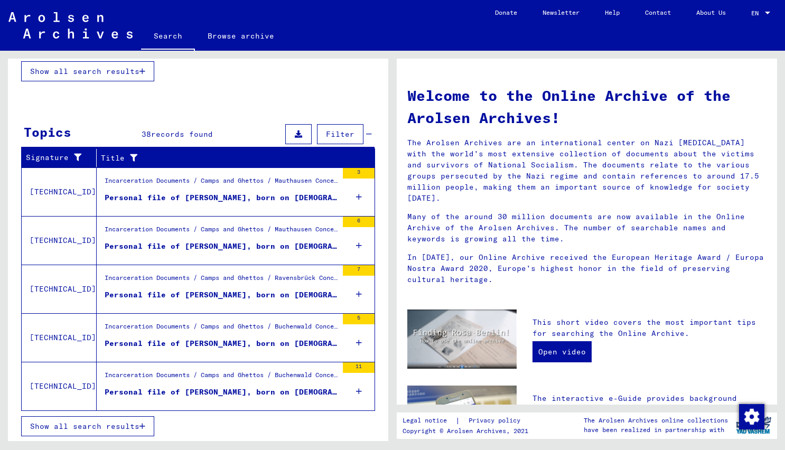
click at [218, 297] on div "Personal file of [PERSON_NAME], born on [DEMOGRAPHIC_DATA], born in [GEOGRAPHIC…" at bounding box center [221, 294] width 233 height 11
